Goal: Task Accomplishment & Management: Manage account settings

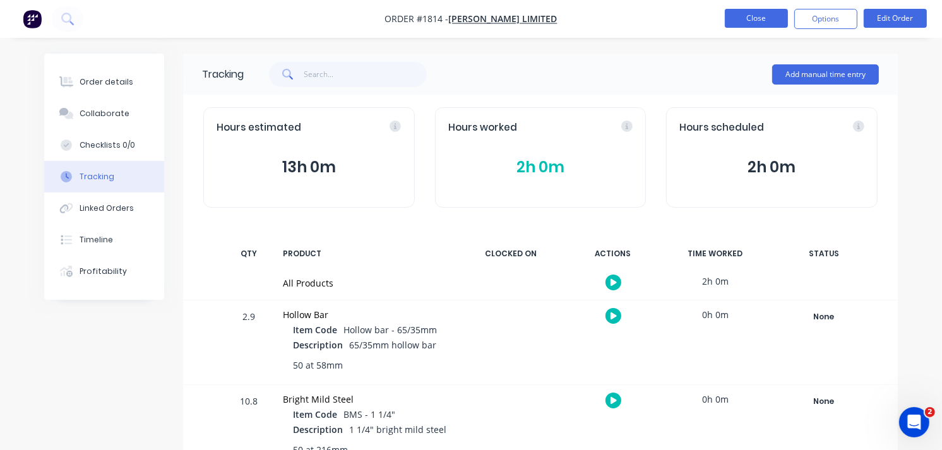
click at [758, 18] on button "Close" at bounding box center [756, 18] width 63 height 19
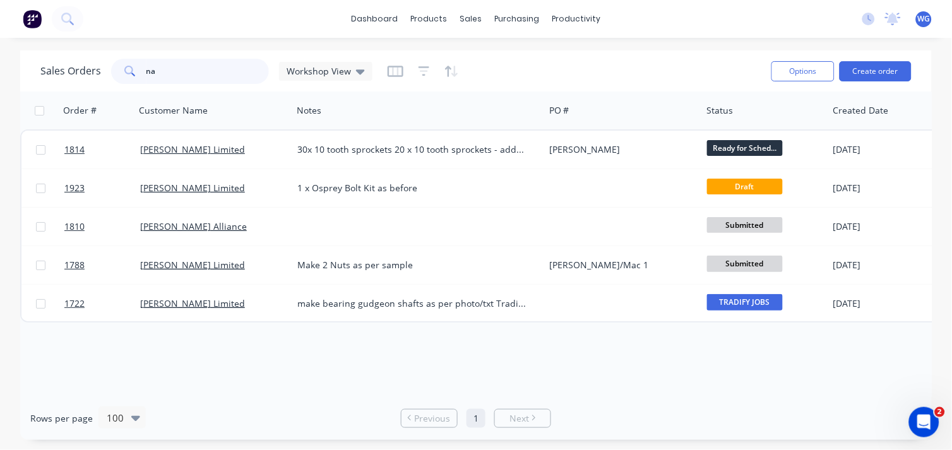
type input "n"
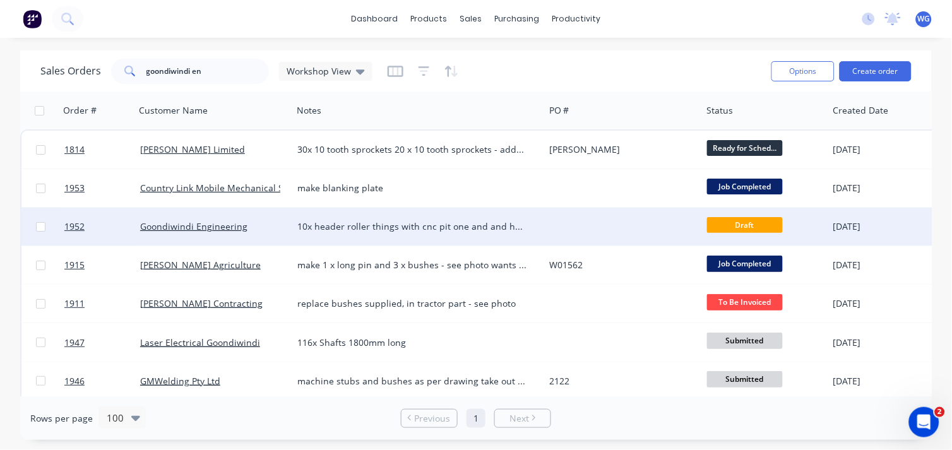
click at [408, 231] on div "10x header roller things with cnc pit one and and hex bearing other end - see p…" at bounding box center [412, 226] width 230 height 13
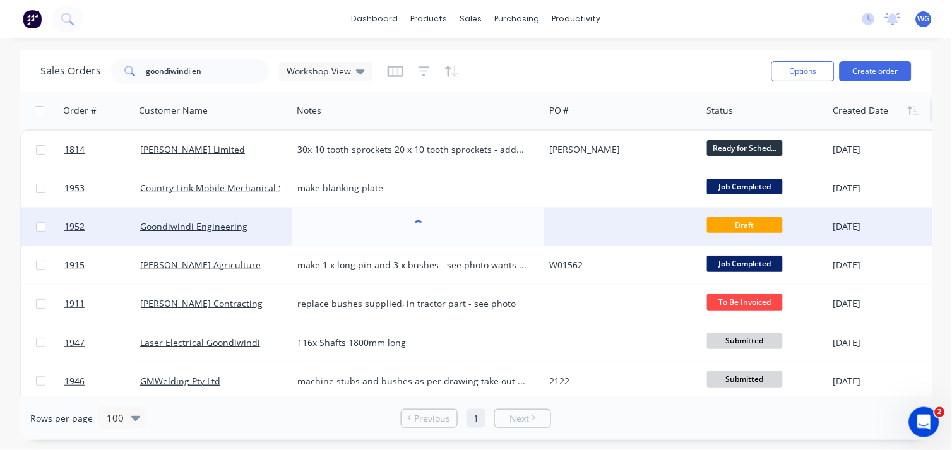
click at [860, 114] on div at bounding box center [879, 110] width 90 height 25
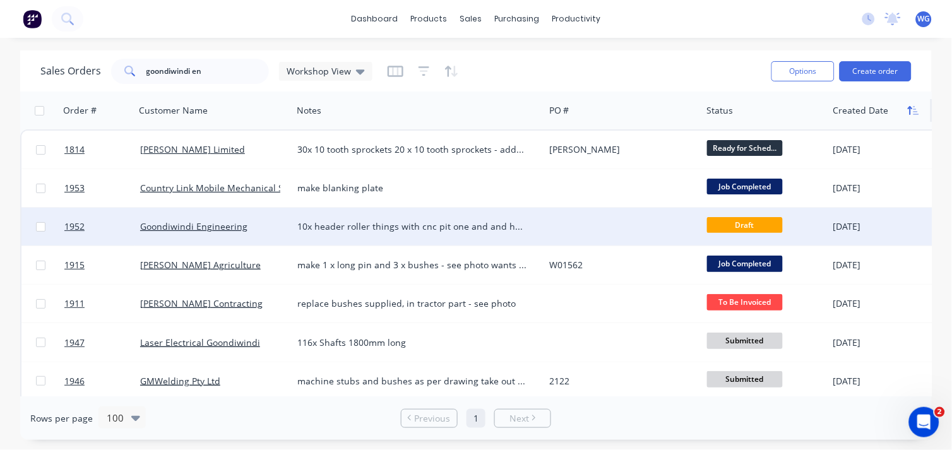
click at [916, 119] on button "button" at bounding box center [913, 110] width 19 height 19
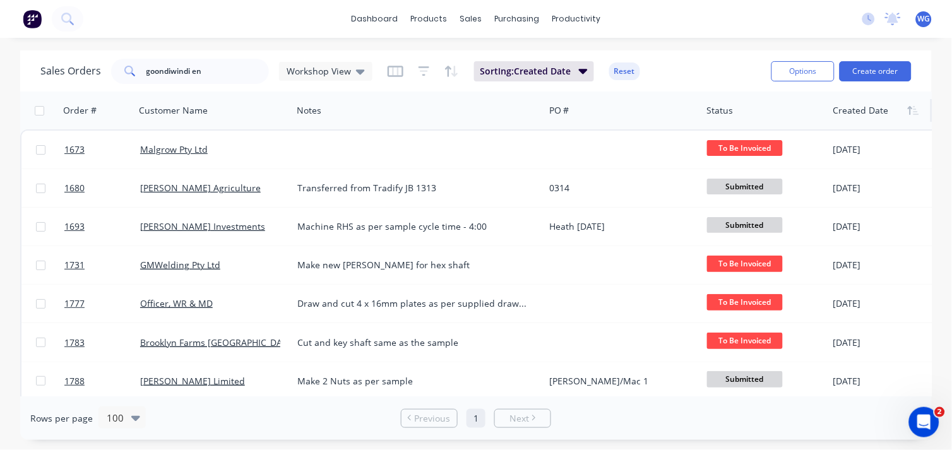
click at [916, 119] on button "button" at bounding box center [913, 110] width 19 height 19
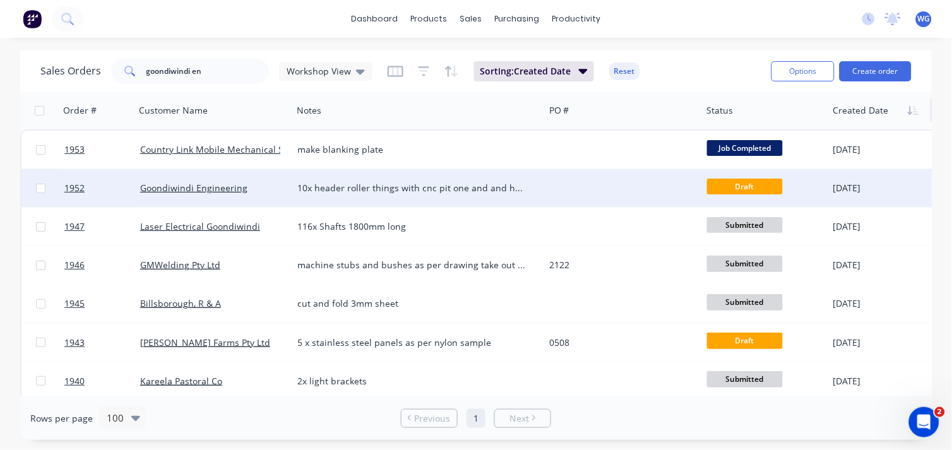
click at [443, 198] on div "10x header roller things with cnc pit one and and hex bearing other end - see p…" at bounding box center [418, 188] width 252 height 38
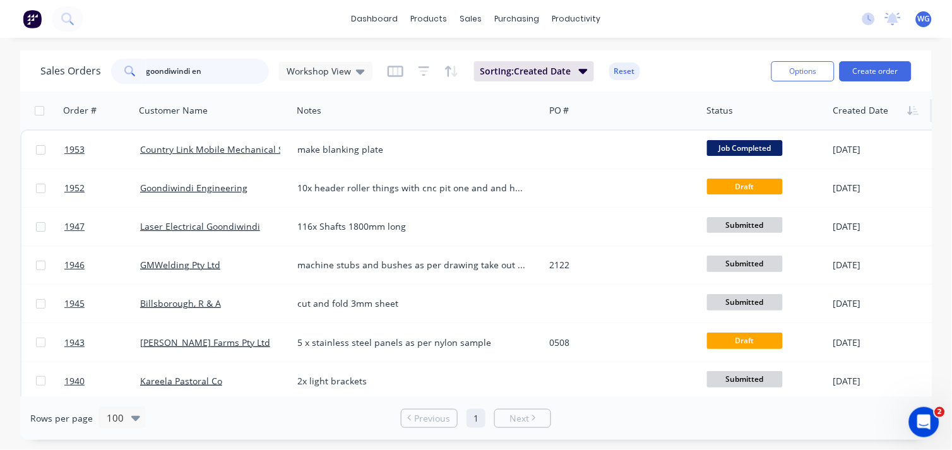
drag, startPoint x: 225, startPoint y: 69, endPoint x: 23, endPoint y: 92, distance: 203.3
click at [23, 92] on div "Sales Orders goondiwindi en Workshop View Sorting: Created Date Reset Options C…" at bounding box center [476, 246] width 912 height 390
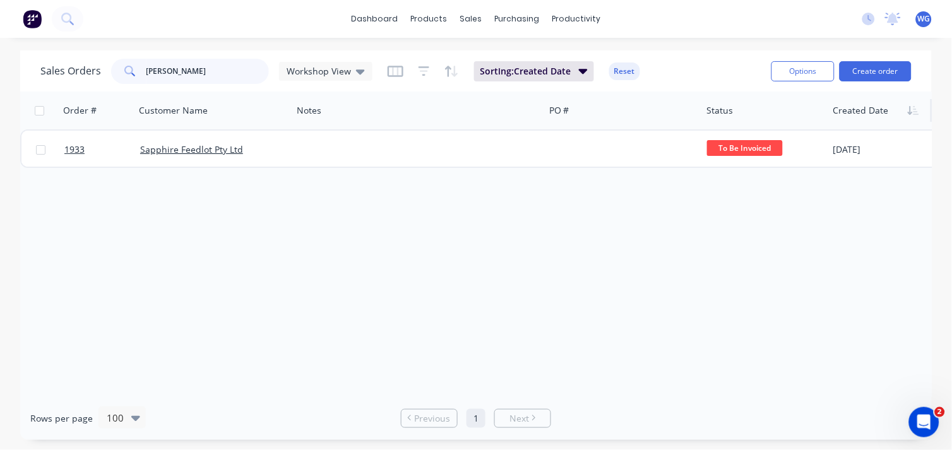
drag, startPoint x: 181, startPoint y: 78, endPoint x: 93, endPoint y: 83, distance: 87.3
click at [99, 83] on div "Sales Orders [PERSON_NAME] Workshop View" at bounding box center [206, 71] width 332 height 25
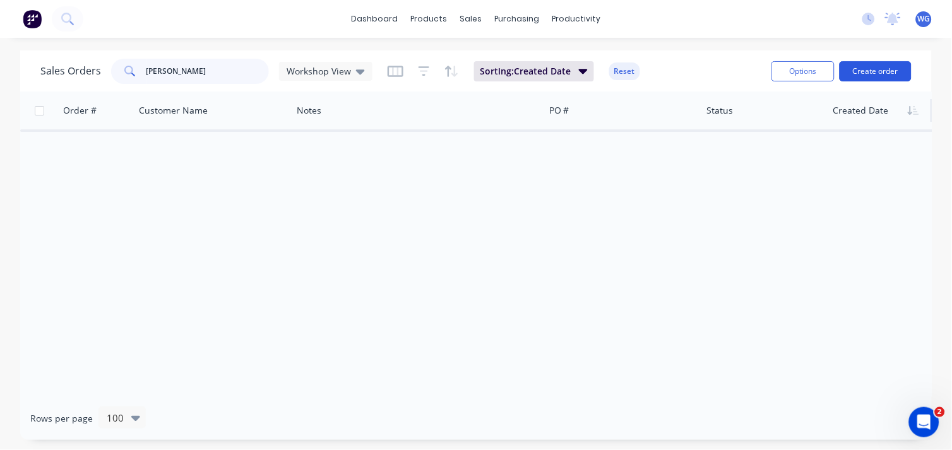
type input "[PERSON_NAME]"
click at [861, 68] on button "Create order" at bounding box center [876, 71] width 72 height 20
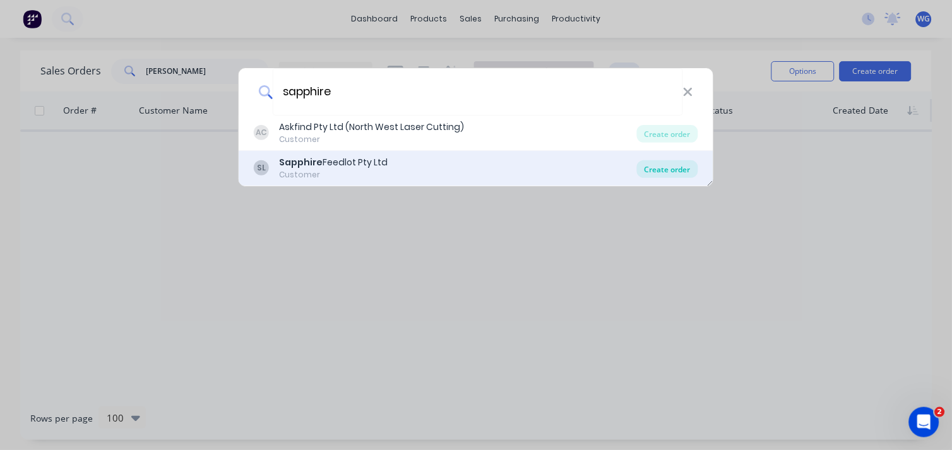
type input "sapphire"
click at [678, 168] on div "Create order" at bounding box center [667, 169] width 61 height 18
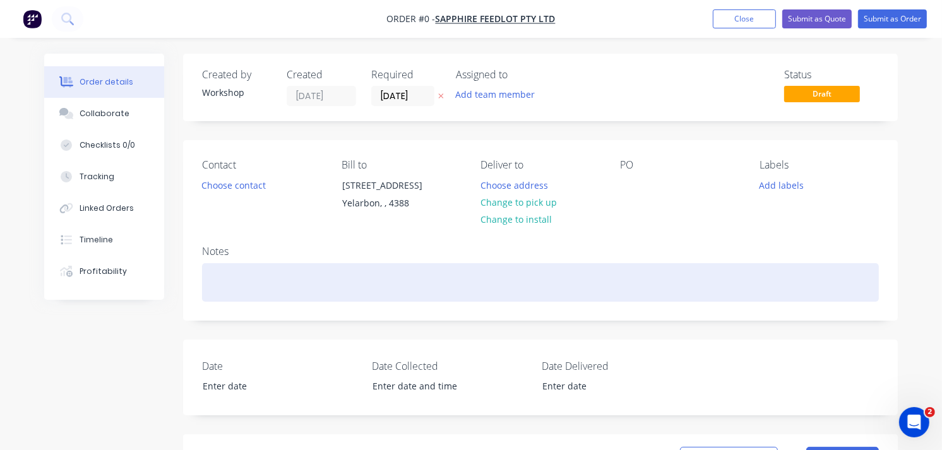
click at [231, 278] on div at bounding box center [540, 282] width 677 height 39
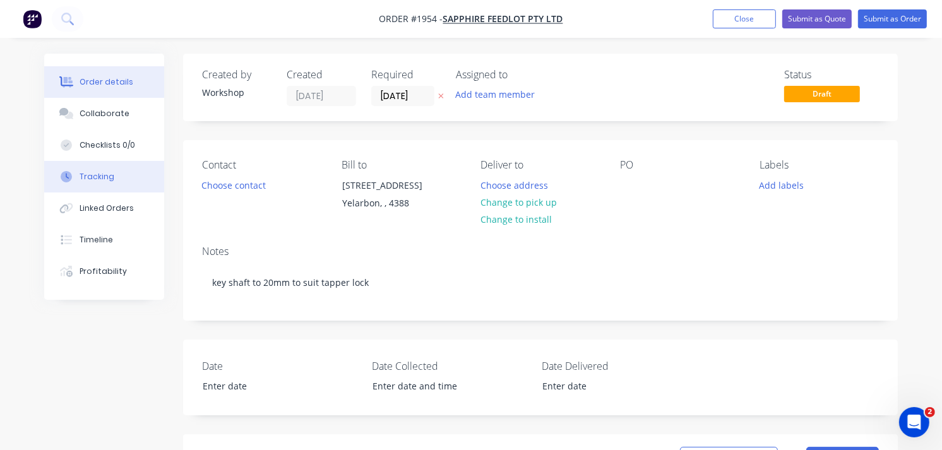
click at [104, 172] on div "Tracking" at bounding box center [97, 176] width 35 height 11
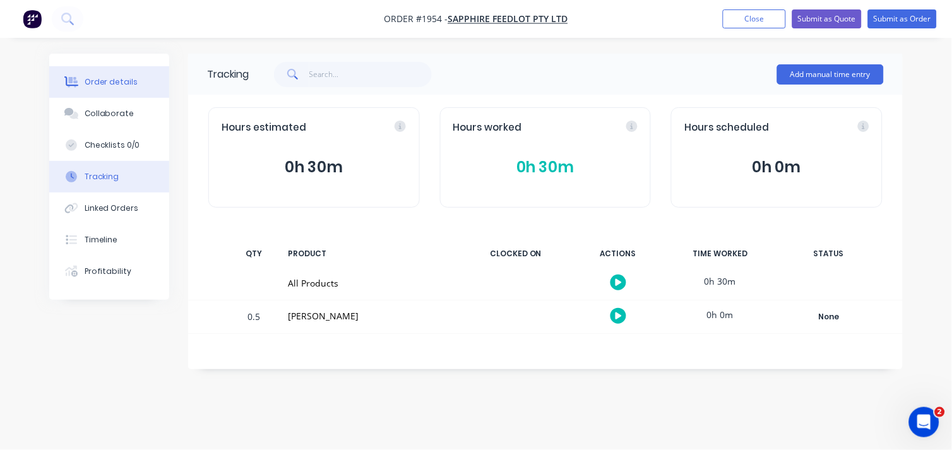
click at [120, 85] on div "Order details" at bounding box center [112, 81] width 54 height 11
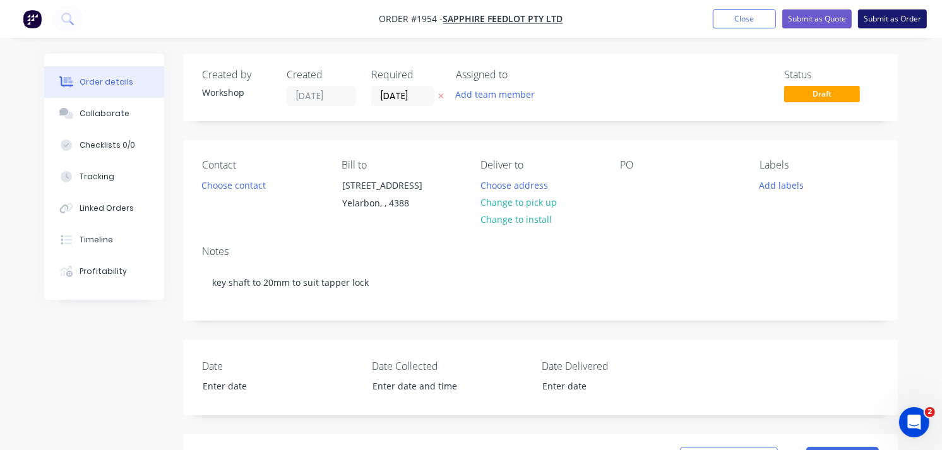
click at [904, 15] on button "Submit as Order" at bounding box center [892, 18] width 69 height 19
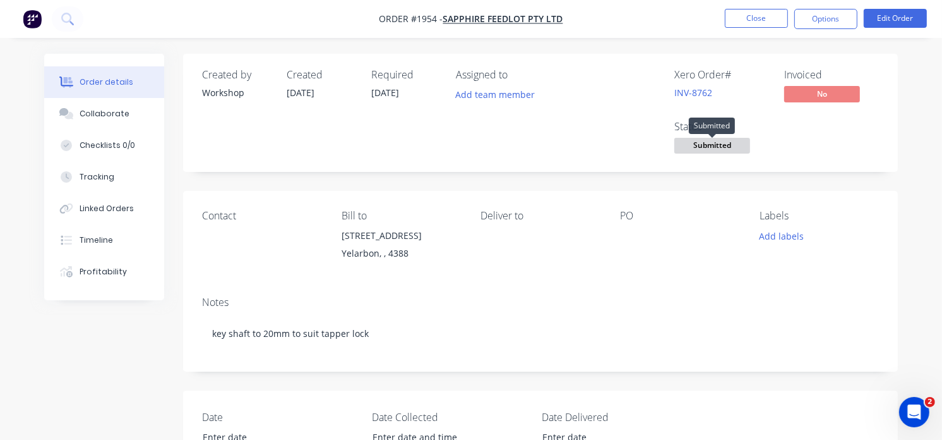
drag, startPoint x: 690, startPoint y: 145, endPoint x: 674, endPoint y: 163, distance: 23.7
click at [689, 145] on span "Submitted" at bounding box center [713, 146] width 76 height 16
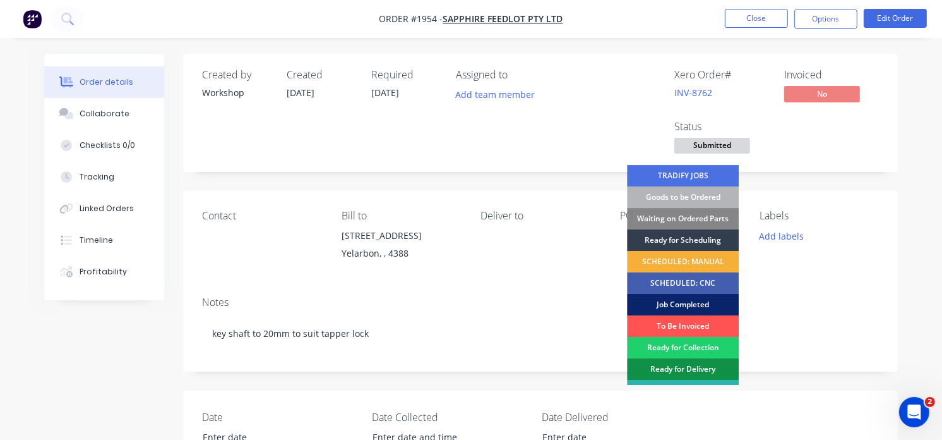
click at [680, 303] on div "Job Completed" at bounding box center [683, 304] width 112 height 21
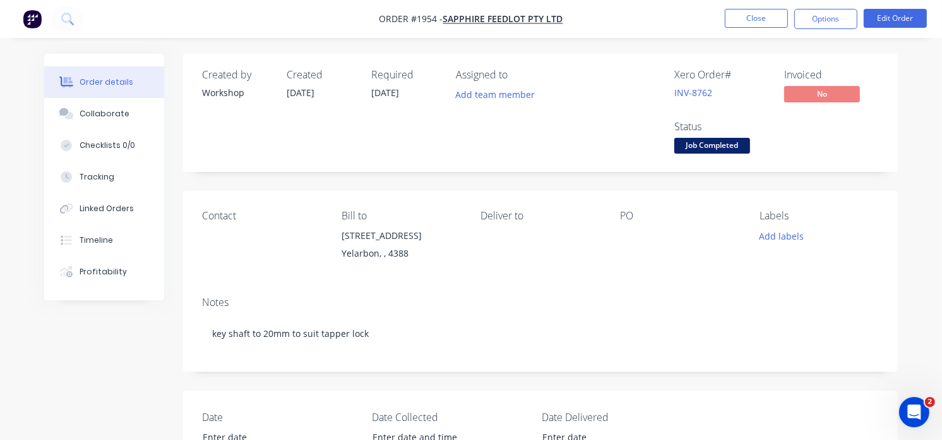
click at [27, 11] on img "button" at bounding box center [32, 18] width 19 height 19
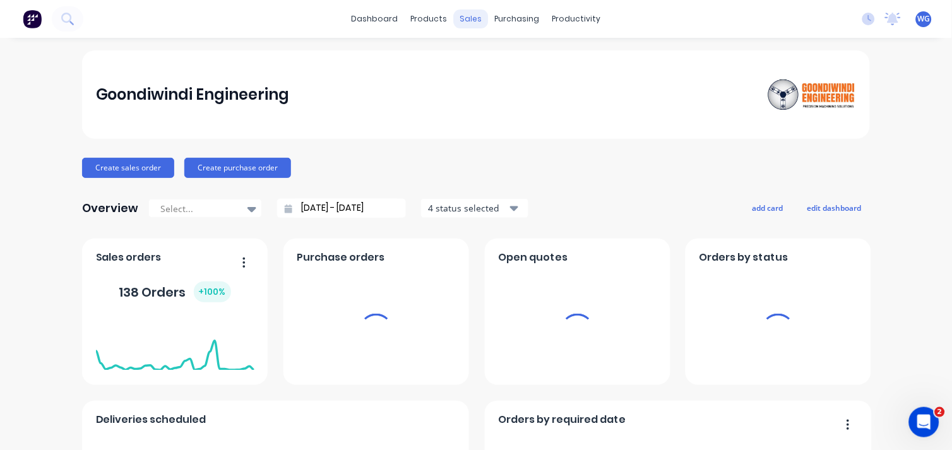
click at [477, 19] on div "sales" at bounding box center [471, 18] width 35 height 19
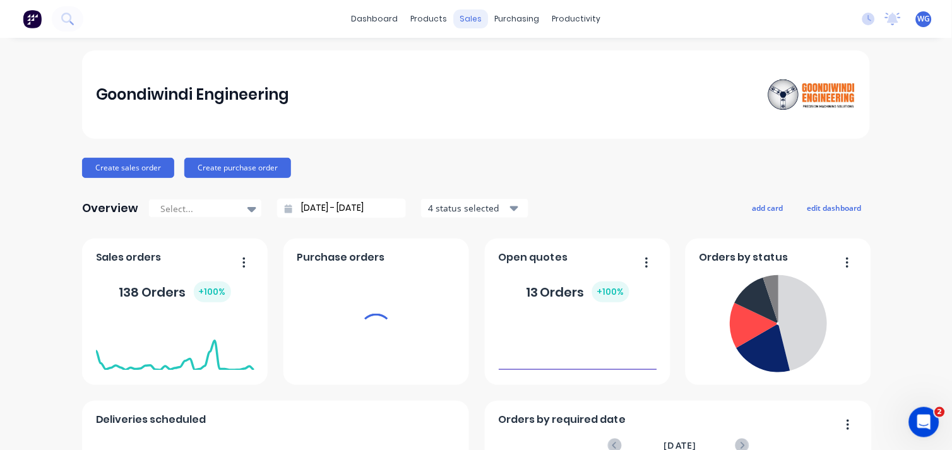
click at [466, 18] on div "sales" at bounding box center [471, 18] width 35 height 19
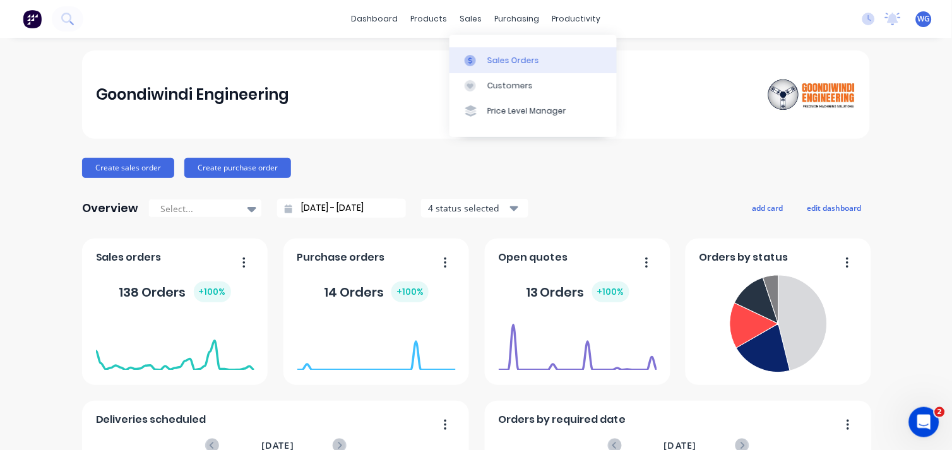
click at [480, 57] on div at bounding box center [474, 60] width 19 height 11
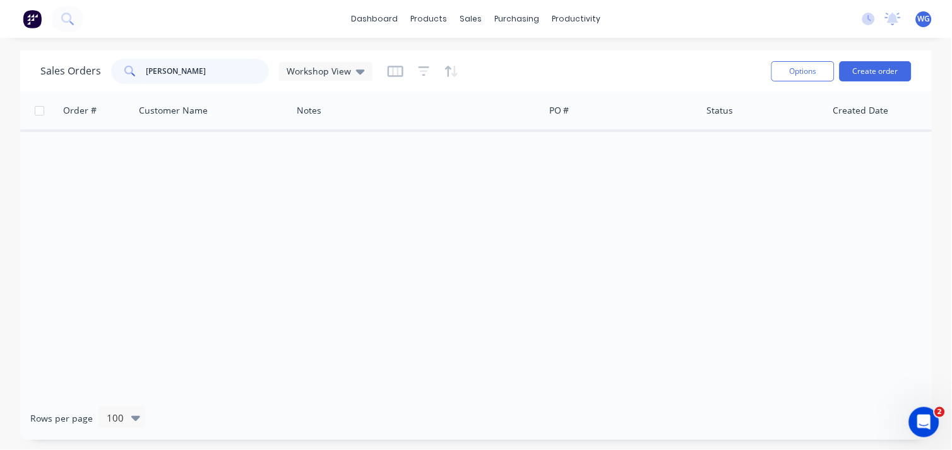
drag, startPoint x: 191, startPoint y: 78, endPoint x: 30, endPoint y: 93, distance: 161.8
click at [30, 93] on div "Sales Orders [PERSON_NAME] Workshop View Options Create order Order # Customer …" at bounding box center [476, 246] width 912 height 390
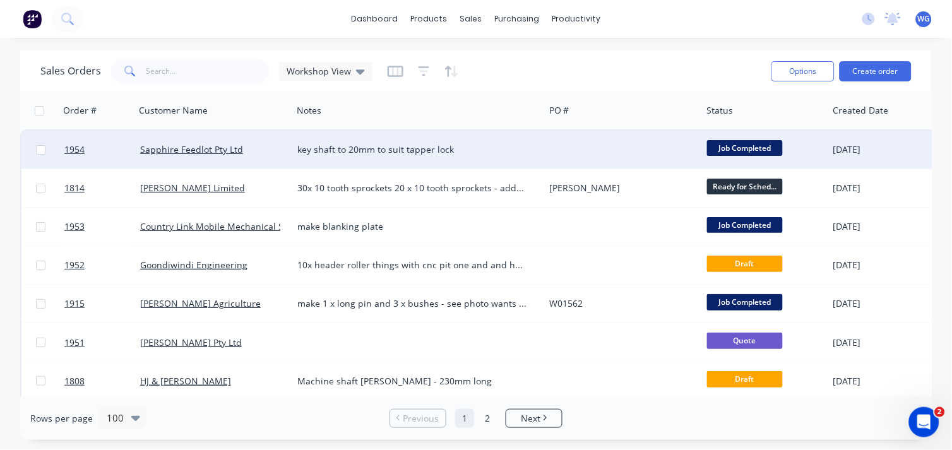
click at [275, 155] on div "Sapphire Feedlot Pty Ltd" at bounding box center [213, 150] width 157 height 38
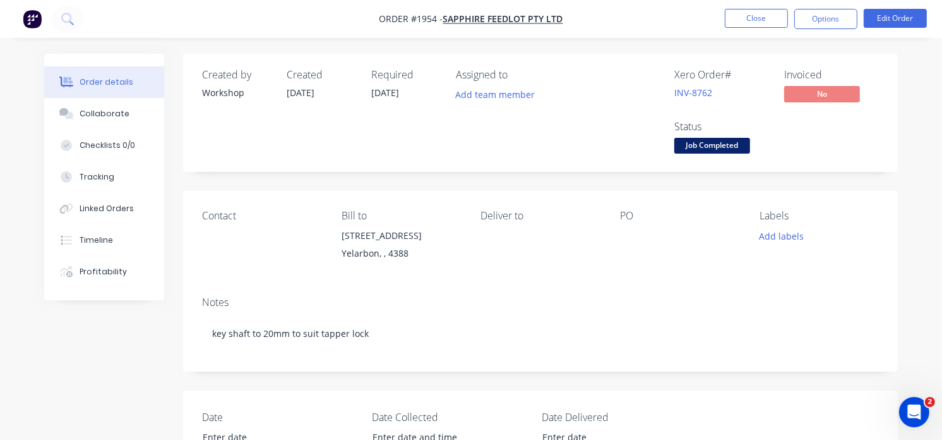
click at [628, 237] on div at bounding box center [679, 236] width 119 height 18
click at [628, 215] on div "PO" at bounding box center [679, 216] width 119 height 12
click at [635, 232] on div at bounding box center [679, 236] width 119 height 18
click at [881, 16] on button "Edit Order" at bounding box center [895, 18] width 63 height 19
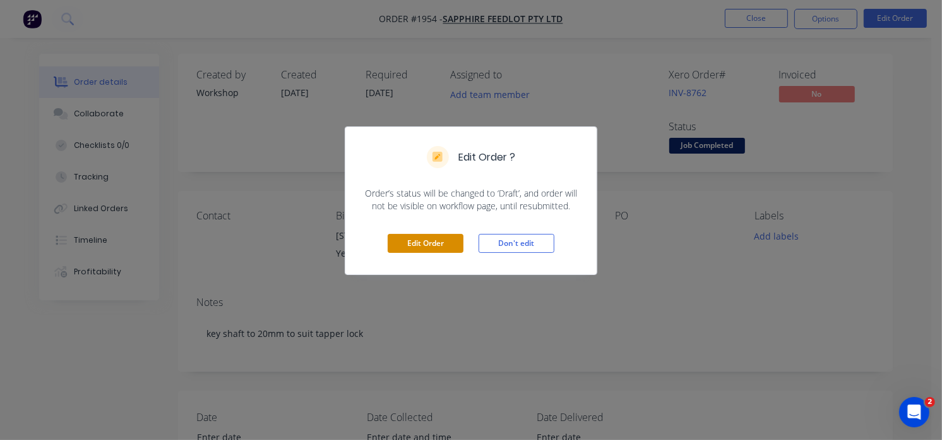
click at [424, 237] on button "Edit Order" at bounding box center [426, 243] width 76 height 19
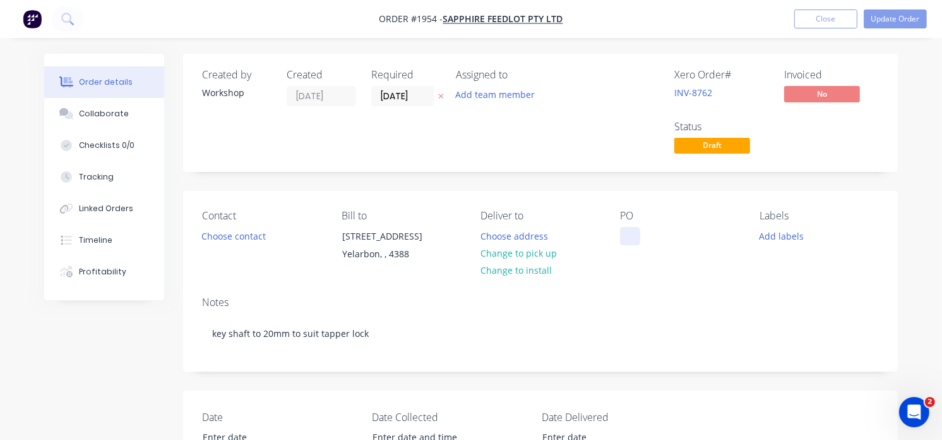
click at [628, 235] on div at bounding box center [630, 236] width 20 height 18
click at [894, 20] on button "Update Order" at bounding box center [895, 18] width 63 height 19
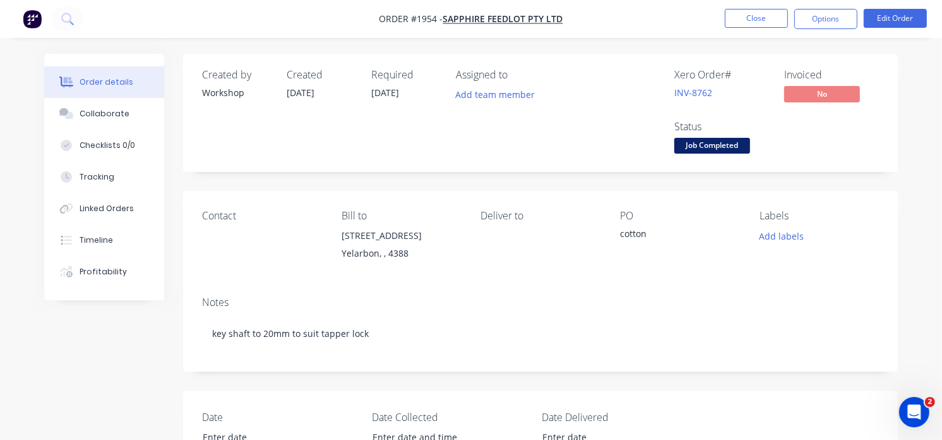
click at [30, 15] on img "button" at bounding box center [32, 18] width 19 height 19
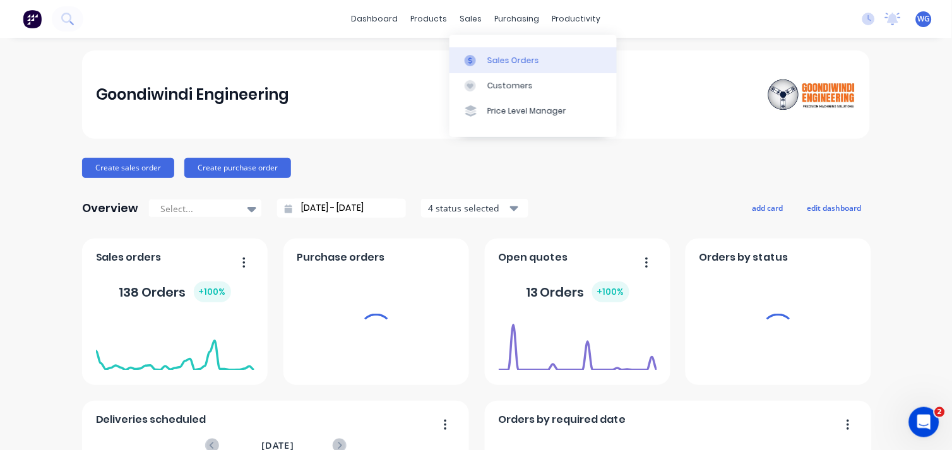
click at [481, 55] on div at bounding box center [474, 60] width 19 height 11
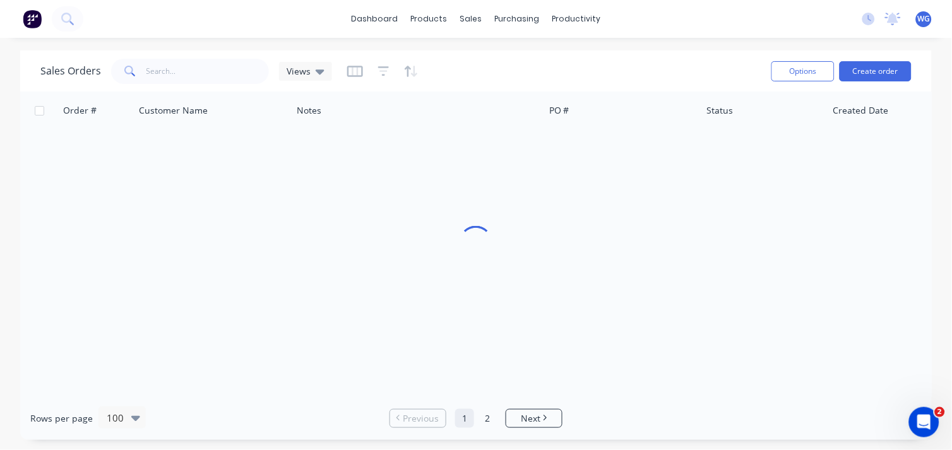
click at [481, 54] on div "Sales Orders Views Options Create order" at bounding box center [476, 71] width 912 height 41
